Goal: Check status

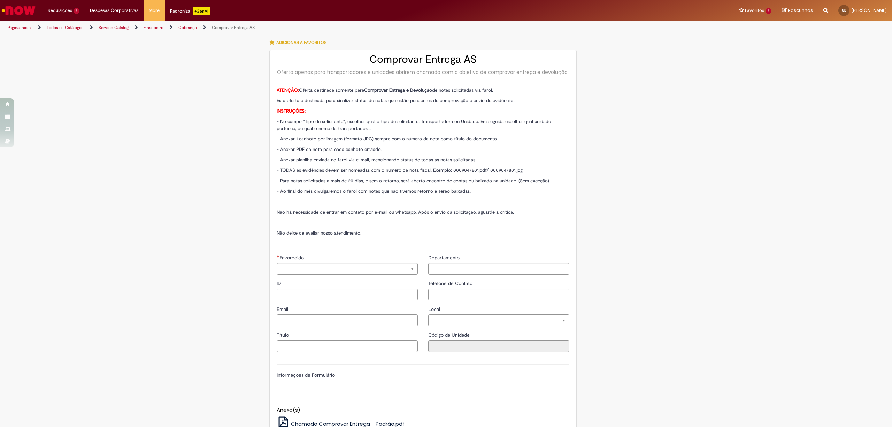
type input "**********"
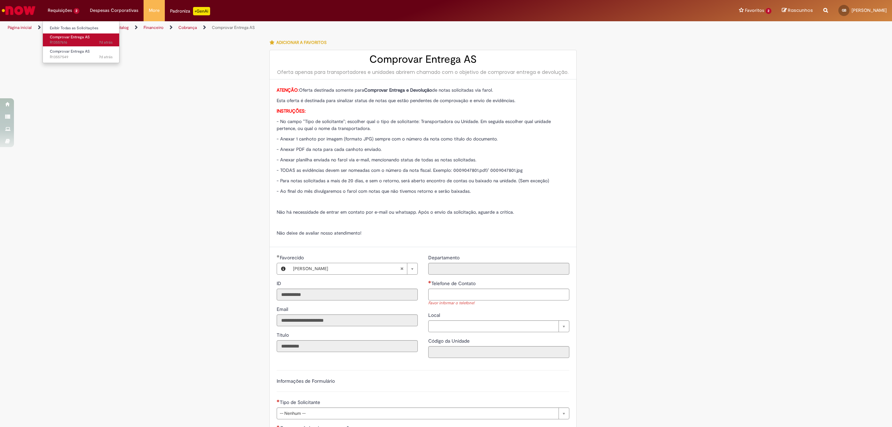
click at [65, 35] on span "Comprovar Entrega AS" at bounding box center [70, 36] width 40 height 5
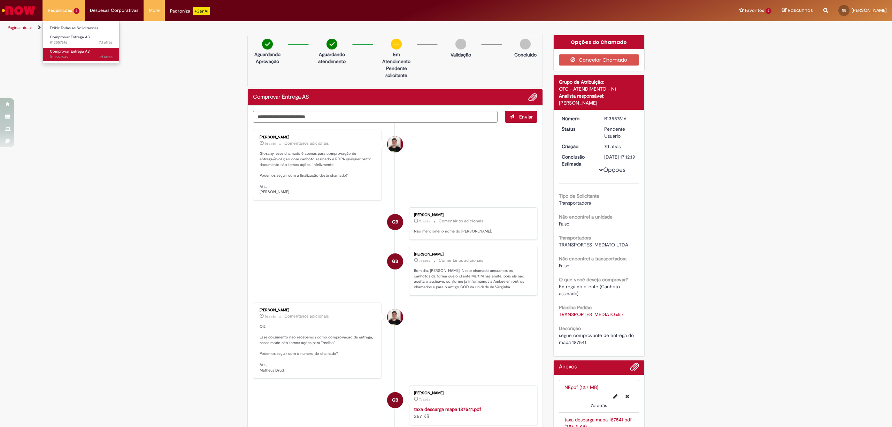
click at [59, 51] on span "Comprovar Entrega AS" at bounding box center [70, 51] width 40 height 5
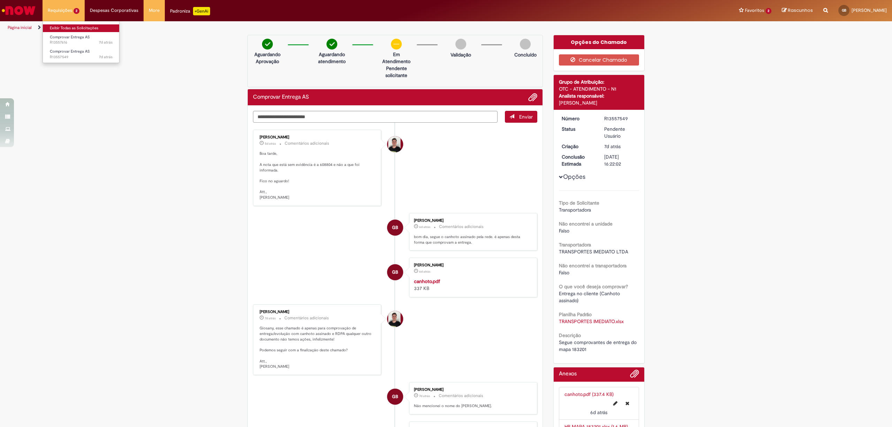
click at [66, 27] on link "Exibir Todas as Solicitações" at bounding box center [81, 28] width 77 height 8
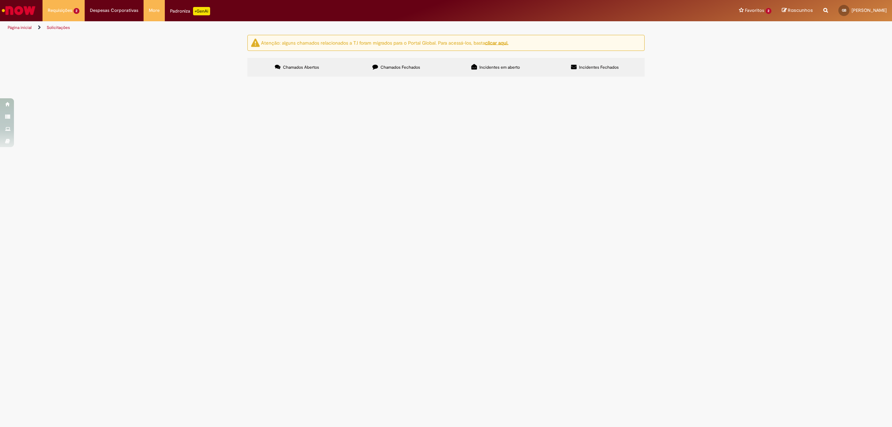
click at [407, 67] on span "Chamados Fechados" at bounding box center [400, 67] width 40 height 6
click at [0, 0] on td "Devolução de EC improcedente, conforme o OK para devolução do Gleydson de [PERS…" at bounding box center [0, 0] width 0 height 0
click at [0, 0] on img "recolher o estado da solicitação" at bounding box center [0, 0] width 0 height 0
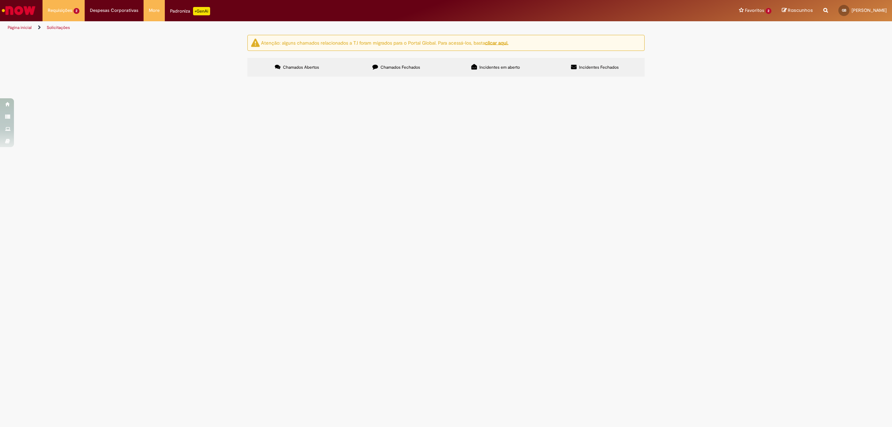
click at [0, 0] on span "Cancelado" at bounding box center [0, 0] width 0 height 0
click at [0, 0] on span "[DATE] 09:44:25" at bounding box center [0, 0] width 0 height 0
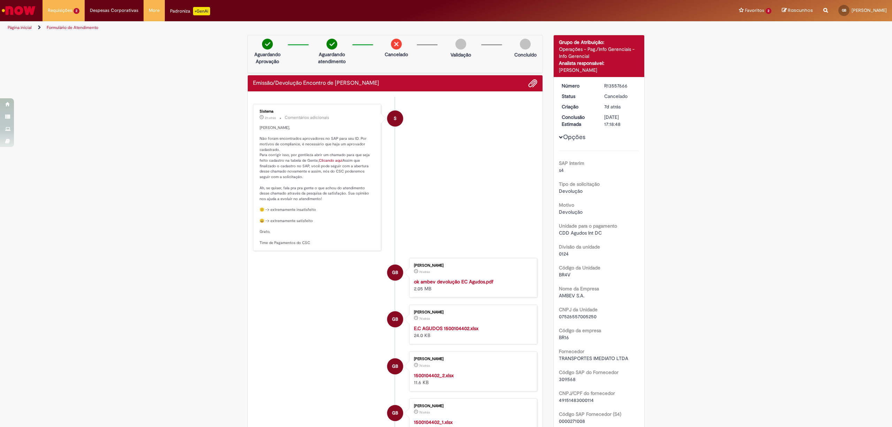
click at [325, 159] on link "Clicando aqui" at bounding box center [331, 160] width 24 height 5
click at [260, 225] on p "[PERSON_NAME], Não foram encontrados aprovadores no SAP para seu ID. Por motivo…" at bounding box center [318, 185] width 116 height 120
click at [285, 225] on p "[PERSON_NAME], Não foram encontrados aprovadores no SAP para seu ID. Por motivo…" at bounding box center [318, 185] width 116 height 120
